Goal: Task Accomplishment & Management: Manage account settings

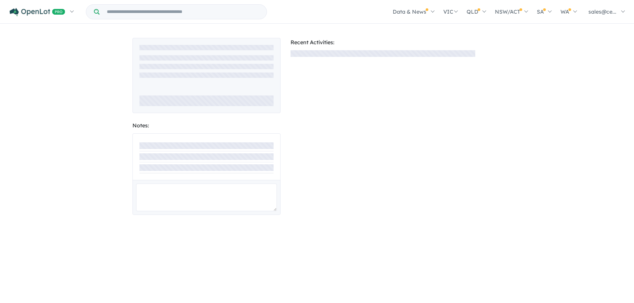
click at [69, 76] on div "Notes: Recent Activities:" at bounding box center [317, 164] width 634 height 279
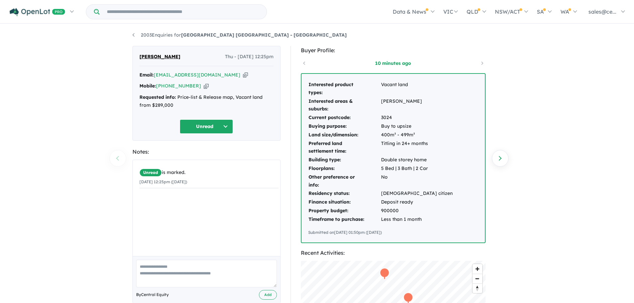
click at [204, 85] on icon "button" at bounding box center [206, 86] width 5 height 7
click at [243, 76] on icon "button" at bounding box center [245, 75] width 5 height 7
click at [38, 46] on link "My Dashboard (4)" at bounding box center [44, 46] width 68 height 15
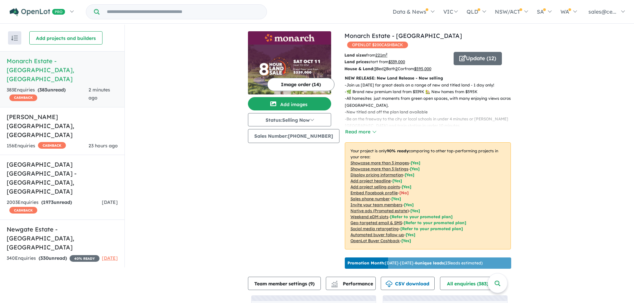
click at [36, 59] on h5 "Monarch Estate - Deanside , VIC" at bounding box center [62, 70] width 111 height 27
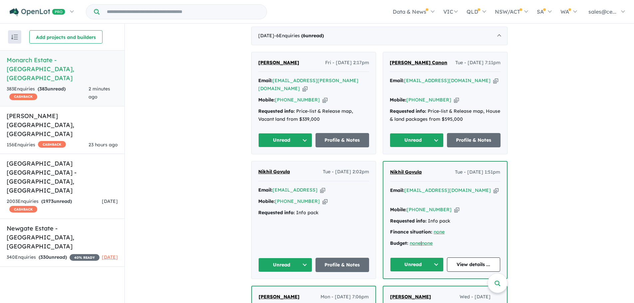
scroll to position [270, 0]
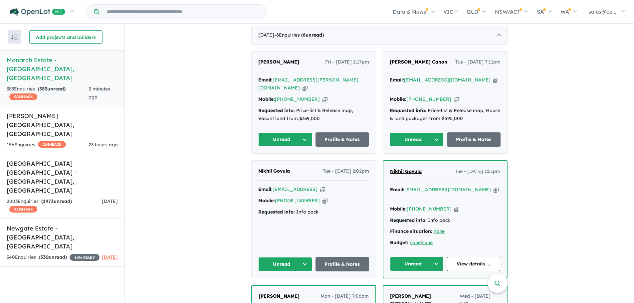
click at [322, 96] on icon "button" at bounding box center [324, 99] width 5 height 7
